Goal: Check status: Check status

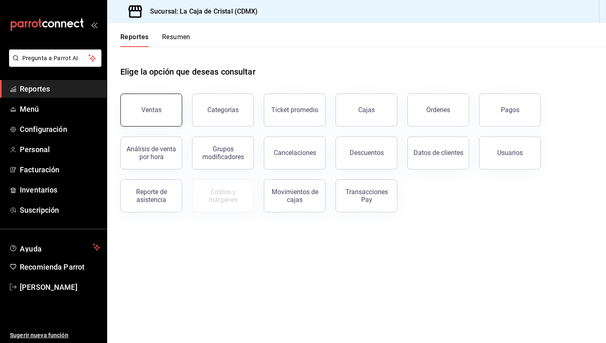
click at [138, 109] on button "Ventas" at bounding box center [151, 110] width 62 height 33
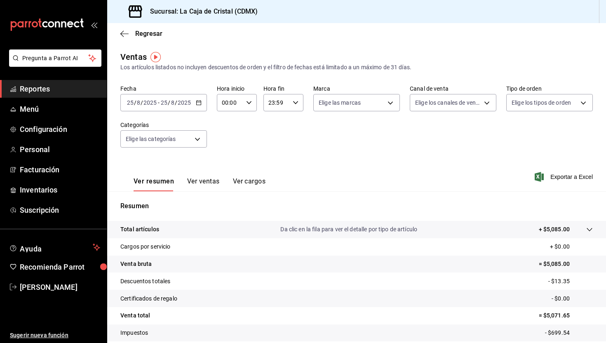
click at [191, 103] on div "2025-08-25 25 / 8 / 2025" at bounding box center [175, 102] width 32 height 7
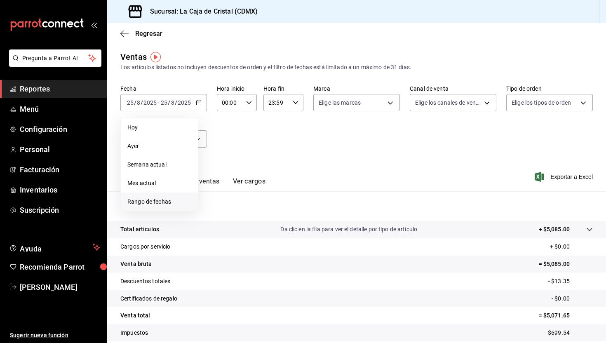
click at [153, 198] on span "Rango de fechas" at bounding box center [159, 201] width 64 height 9
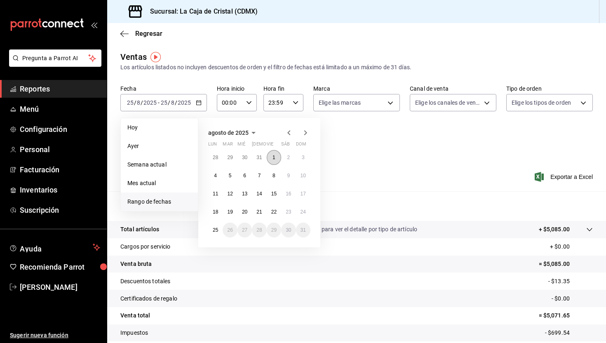
click at [277, 158] on button "1" at bounding box center [274, 157] width 14 height 15
click at [218, 234] on button "25" at bounding box center [215, 229] width 14 height 15
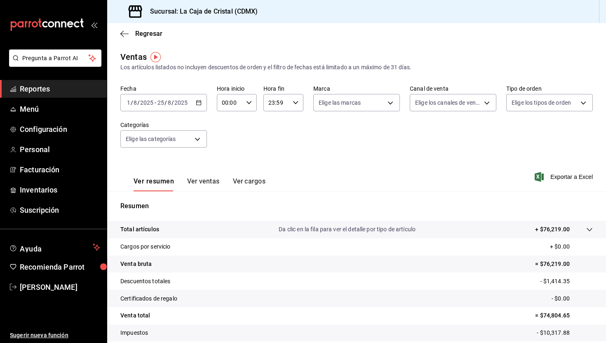
click at [161, 102] on input "25" at bounding box center [160, 102] width 7 height 7
click at [433, 157] on div "Fecha 2025-08-01 1 / 8 / 2025 - 2025-08-25 25 / 8 / 2025 Hora inicio 00:00 Hora…" at bounding box center [356, 121] width 472 height 73
click at [205, 182] on button "Ver ventas" at bounding box center [203, 184] width 33 height 14
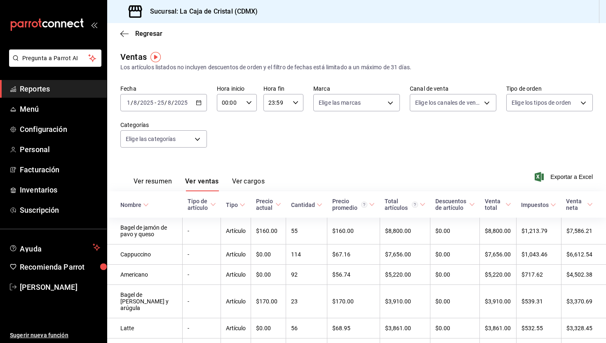
click at [190, 105] on div "2025-08-01 1 / 8 / 2025 - 2025-08-25 25 / 8 / 2025" at bounding box center [163, 102] width 87 height 17
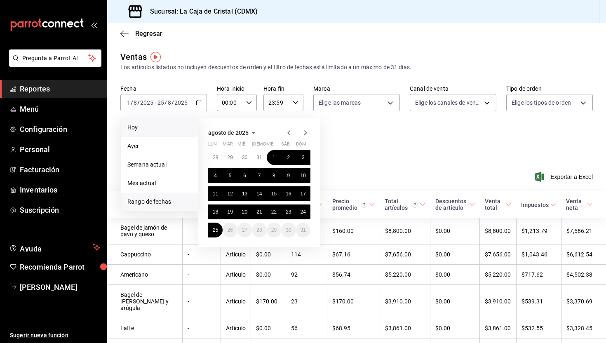
click at [139, 131] on span "Hoy" at bounding box center [159, 127] width 64 height 9
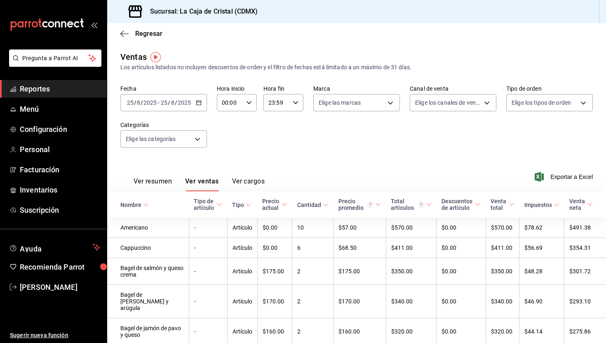
click at [201, 104] on div "2025-08-25 25 / 8 / 2025 - 2025-08-25 25 / 8 / 2025" at bounding box center [163, 102] width 87 height 17
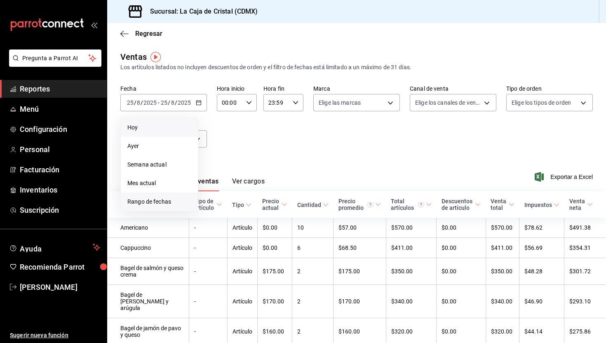
click at [158, 202] on span "Rango de fechas" at bounding box center [159, 201] width 64 height 9
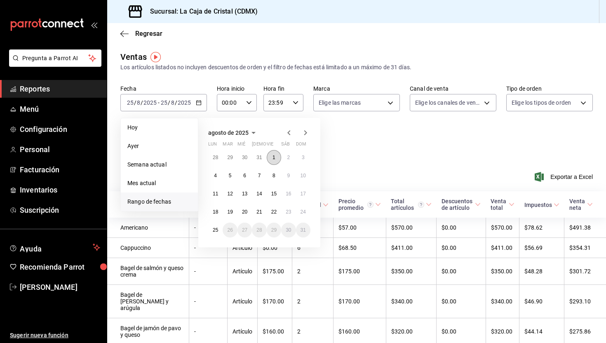
click at [273, 158] on abbr "1" at bounding box center [273, 157] width 3 height 6
click at [217, 232] on abbr "25" at bounding box center [215, 230] width 5 height 6
